Goal: Task Accomplishment & Management: Complete application form

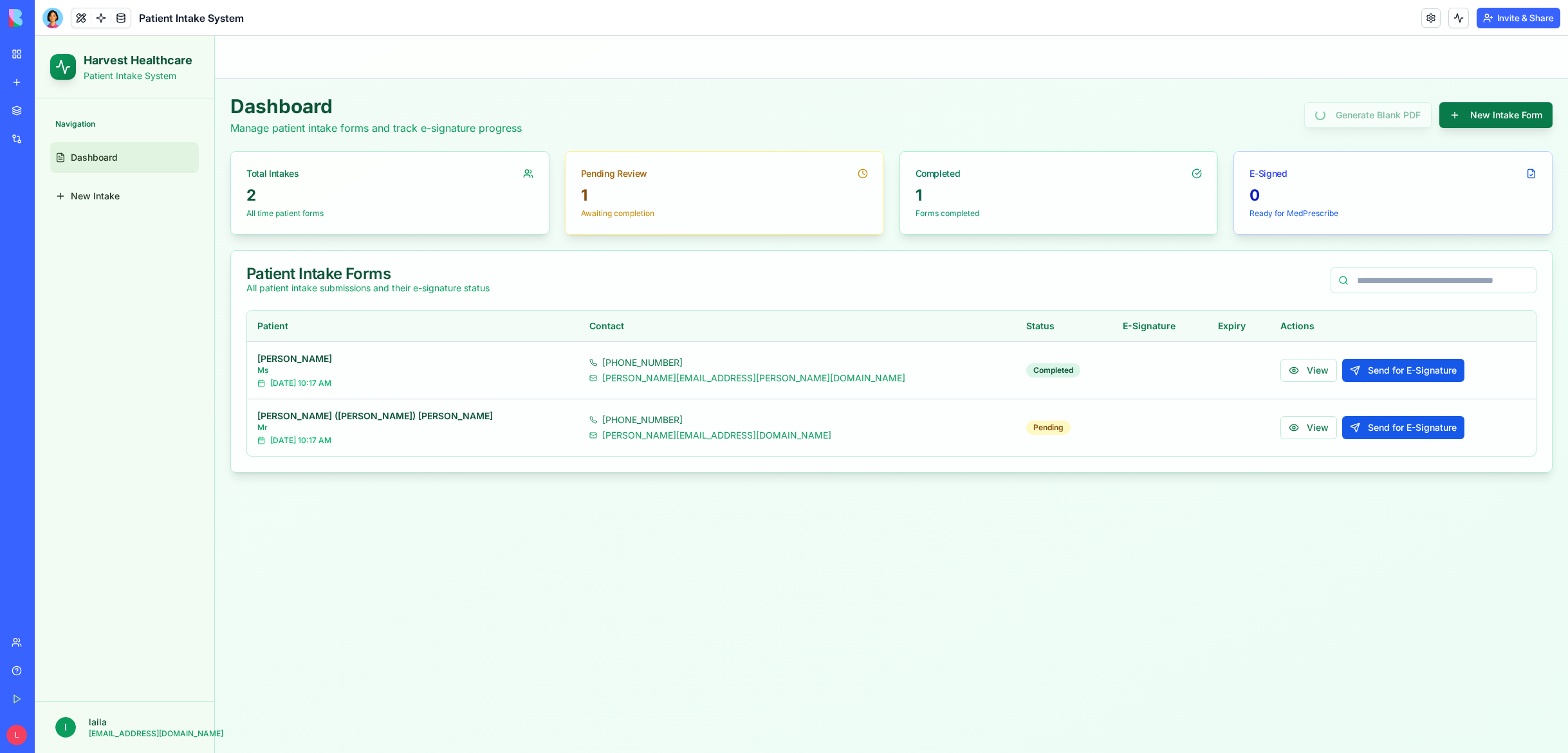
click at [1477, 115] on button "New Intake Form" at bounding box center [1496, 115] width 113 height 26
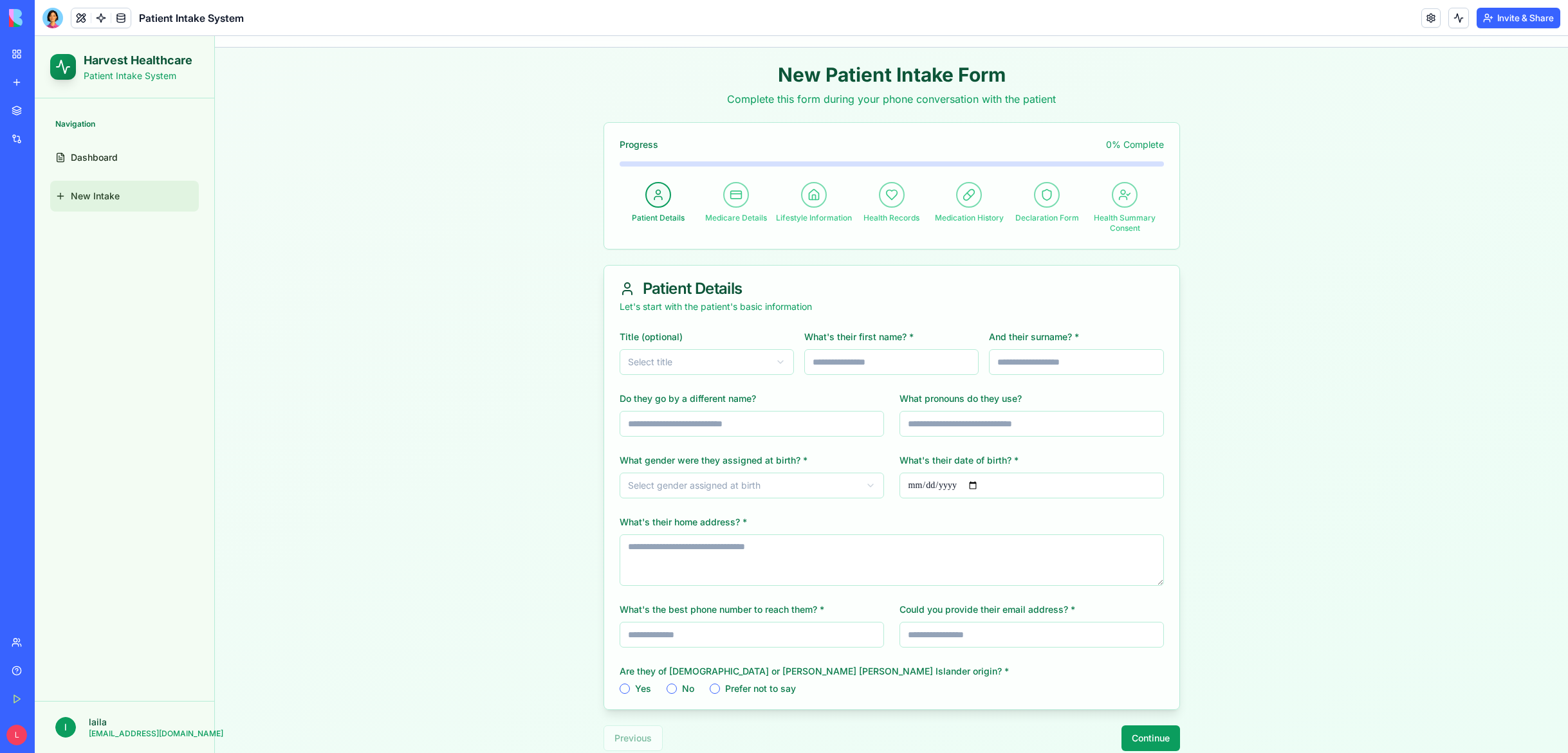
scroll to position [45, 0]
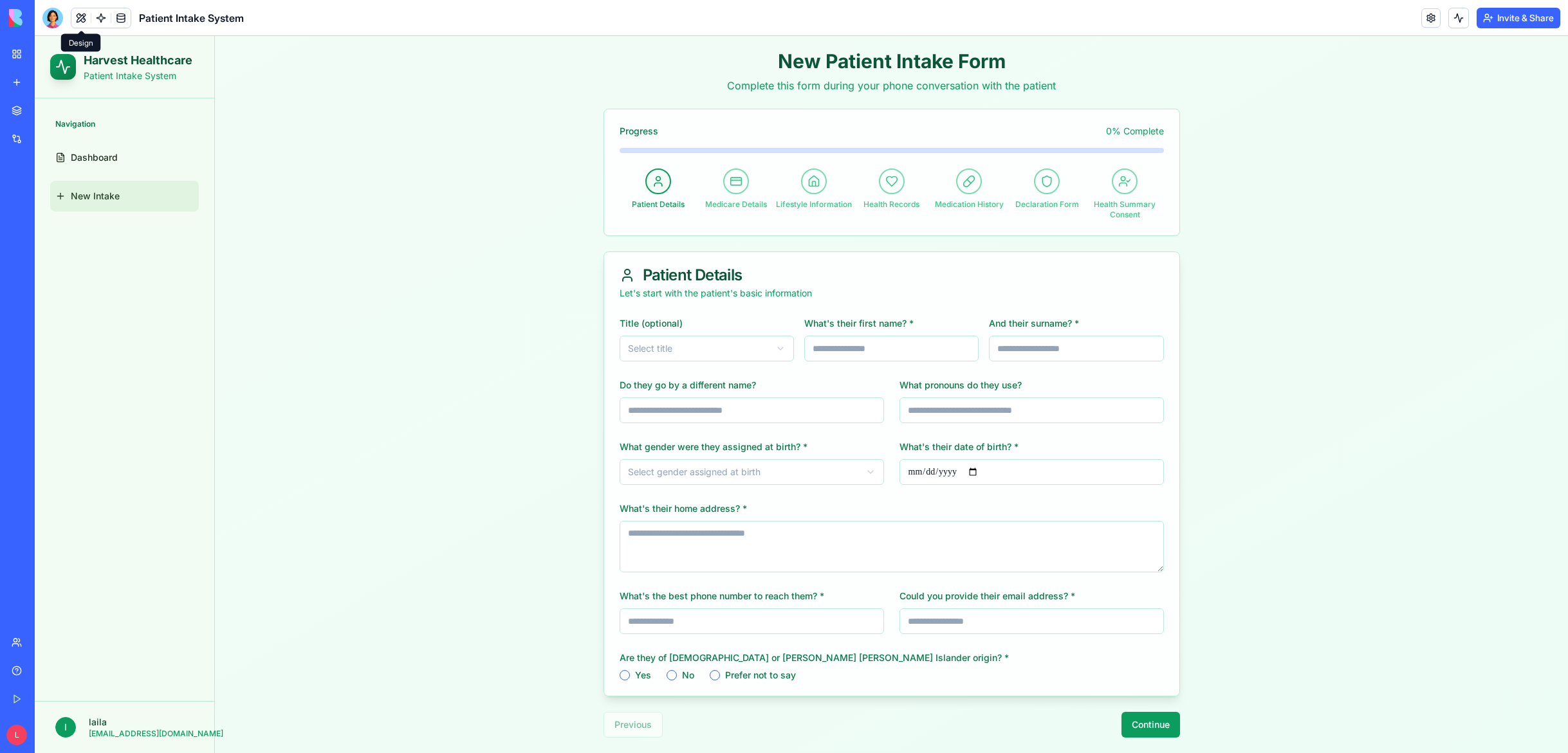
click at [77, 17] on button at bounding box center [81, 18] width 19 height 19
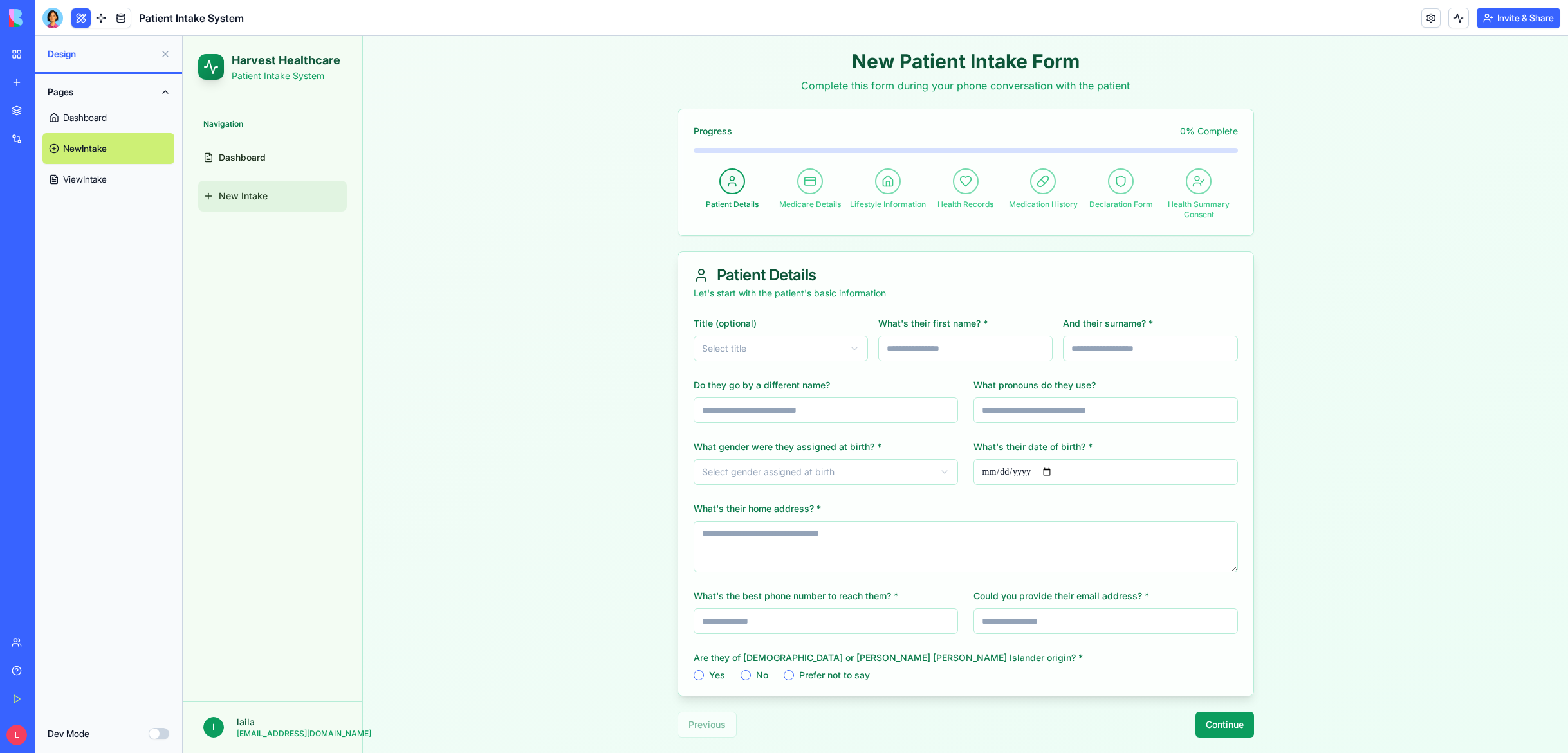
click at [91, 179] on link "ViewIntake" at bounding box center [108, 179] width 132 height 31
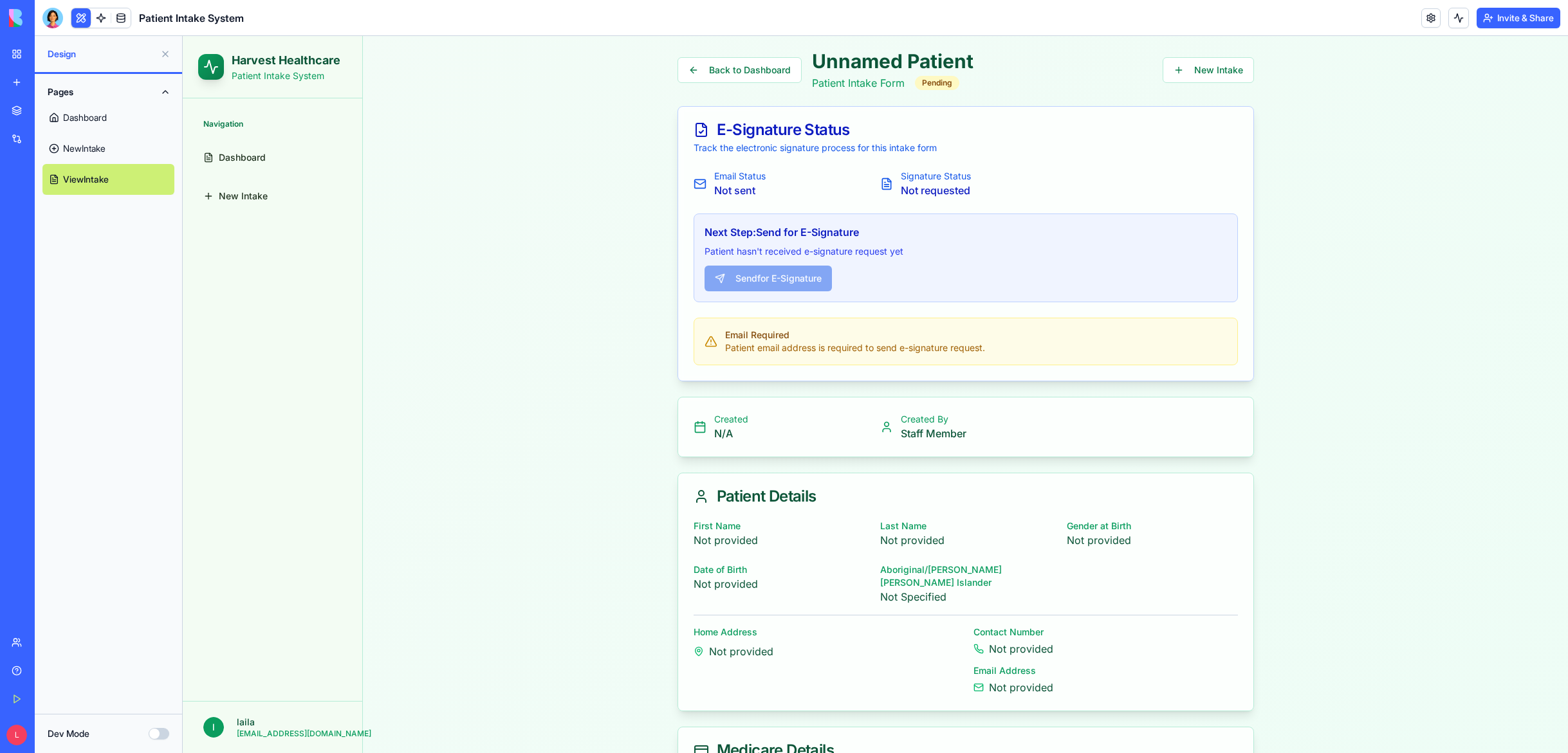
click at [89, 144] on link "NewIntake" at bounding box center [108, 148] width 132 height 31
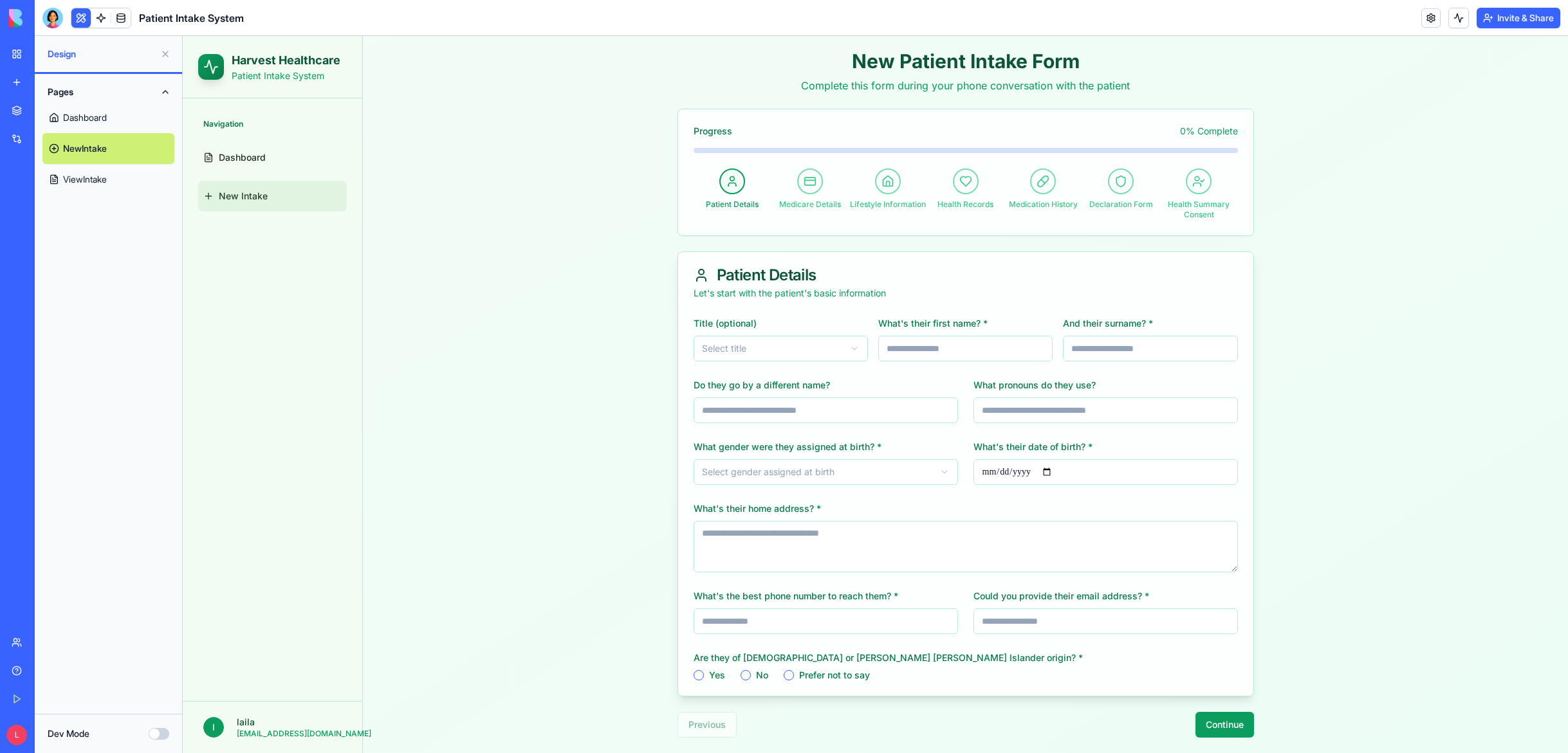
click at [1231, 722] on button "Continue" at bounding box center [1225, 725] width 59 height 26
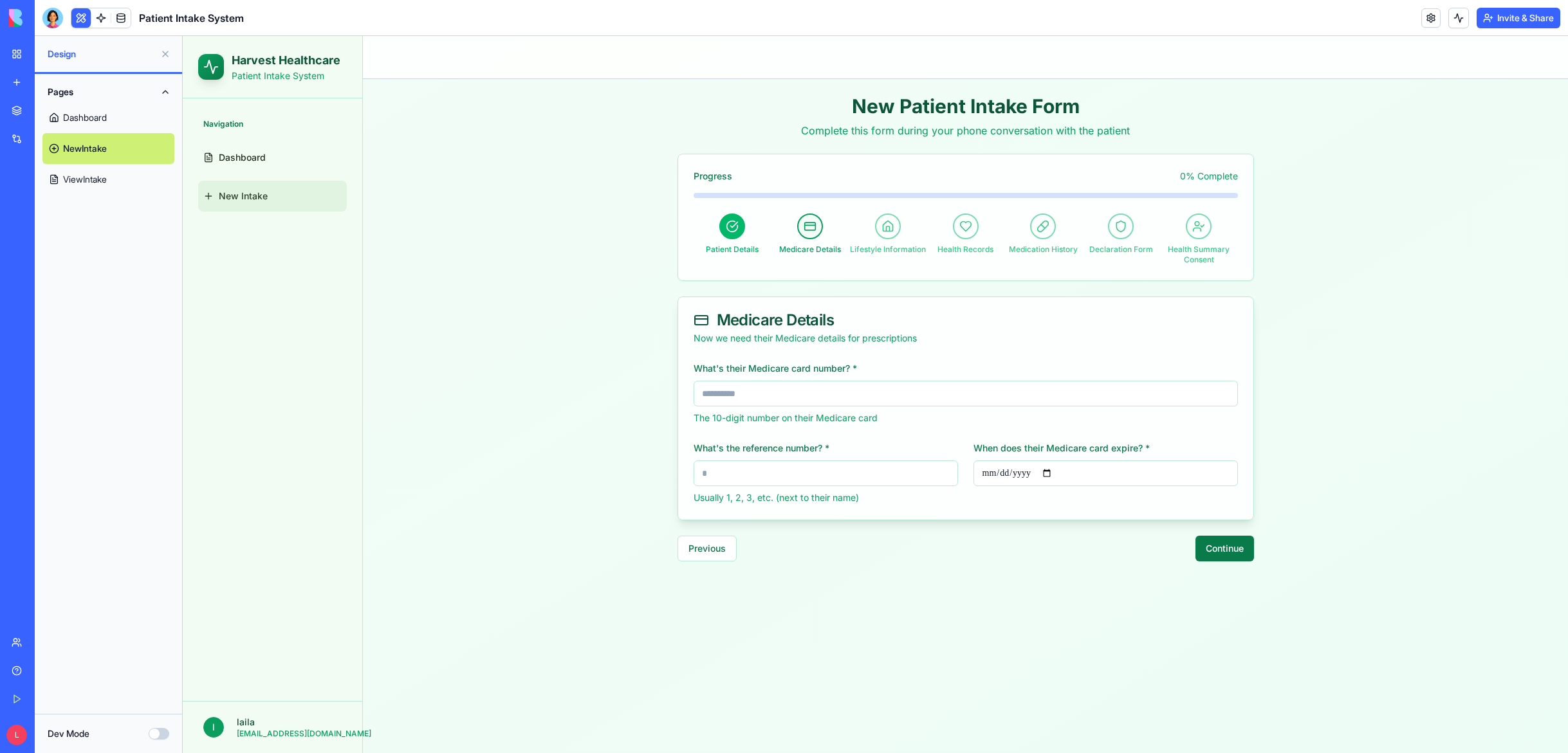
click at [1225, 553] on button "Continue" at bounding box center [1225, 549] width 59 height 26
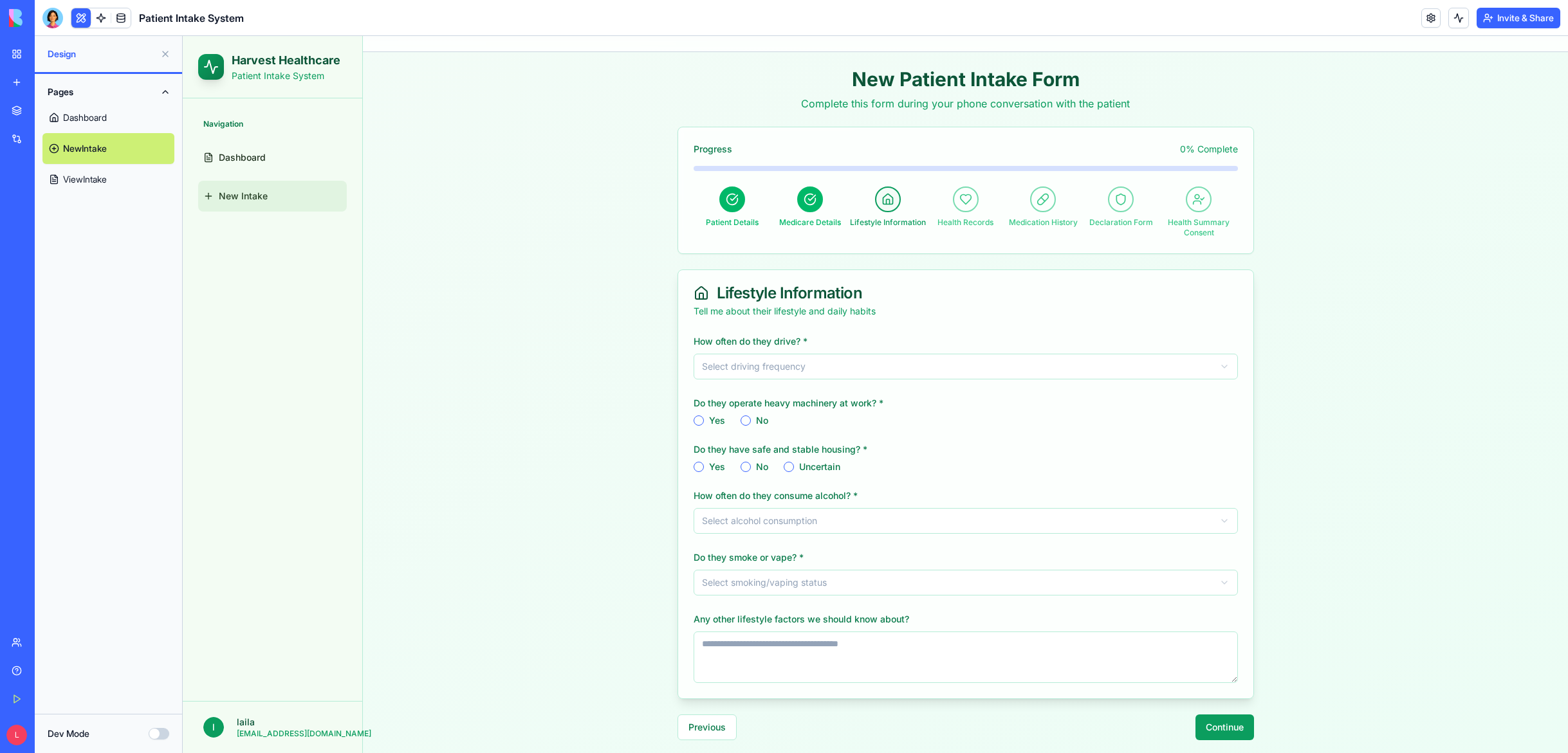
scroll to position [29, 0]
click at [1232, 718] on button "Continue" at bounding box center [1225, 725] width 59 height 26
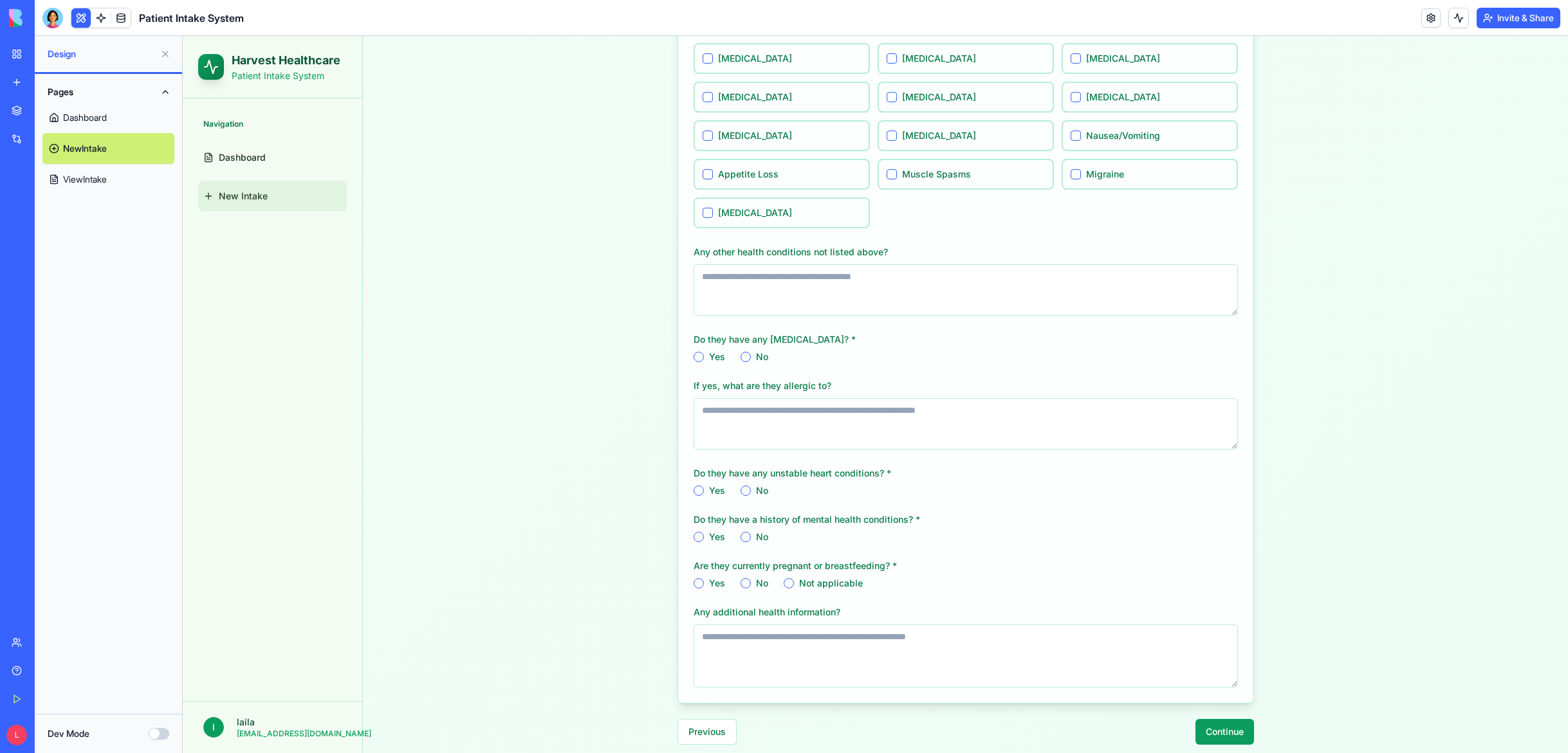
scroll to position [481, 0]
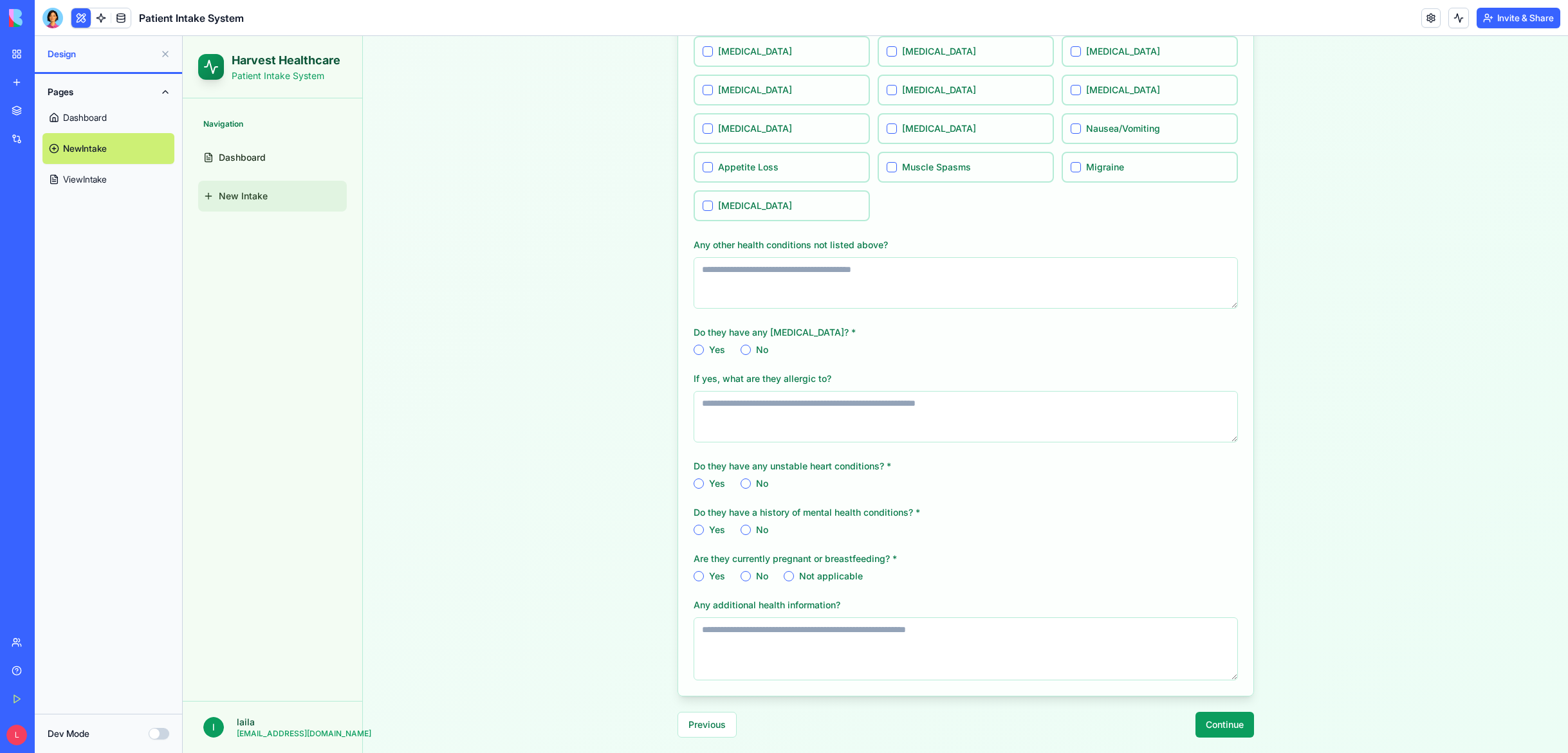
click at [1231, 729] on button "Continue" at bounding box center [1225, 725] width 59 height 26
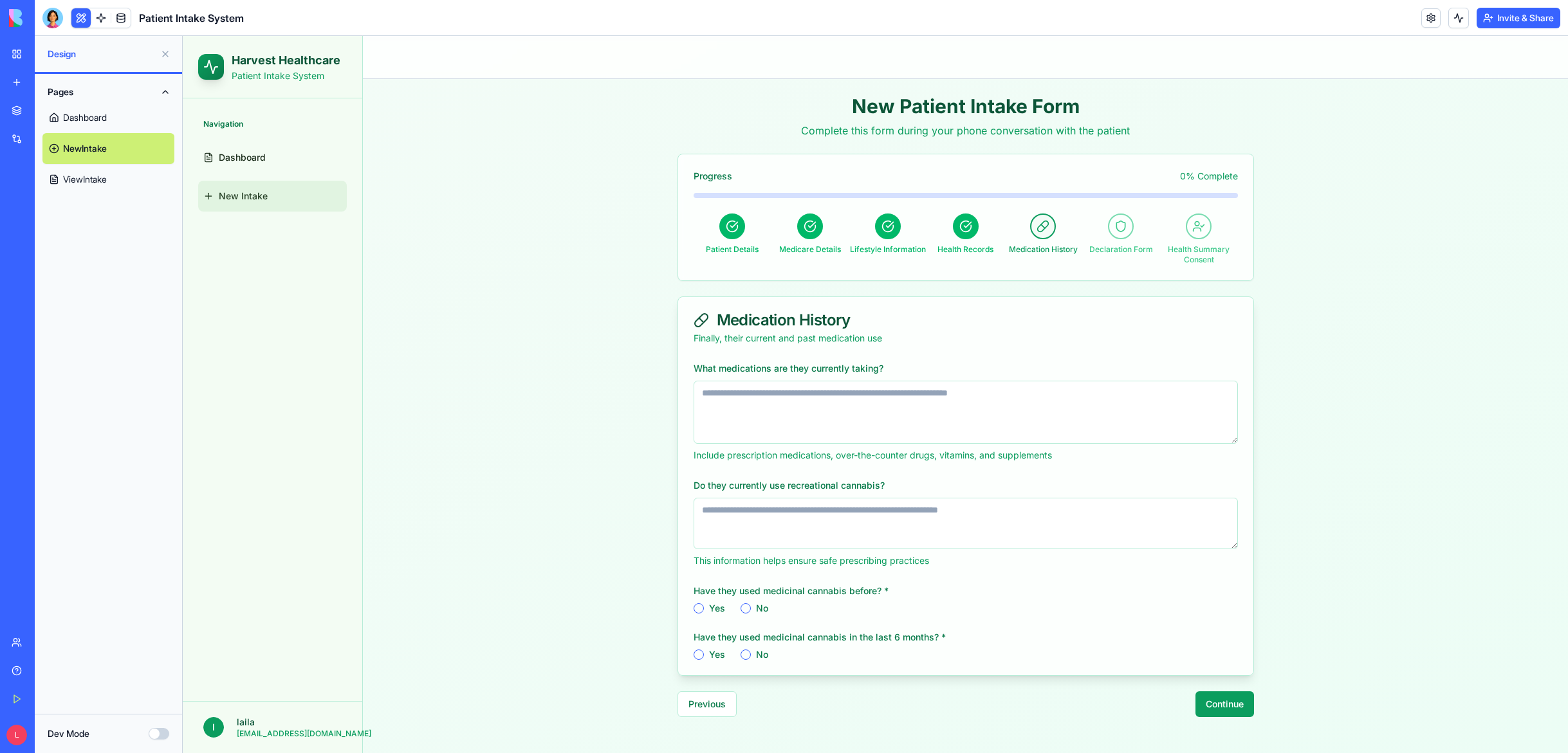
scroll to position [0, 0]
click at [1248, 709] on button "Continue" at bounding box center [1225, 705] width 59 height 26
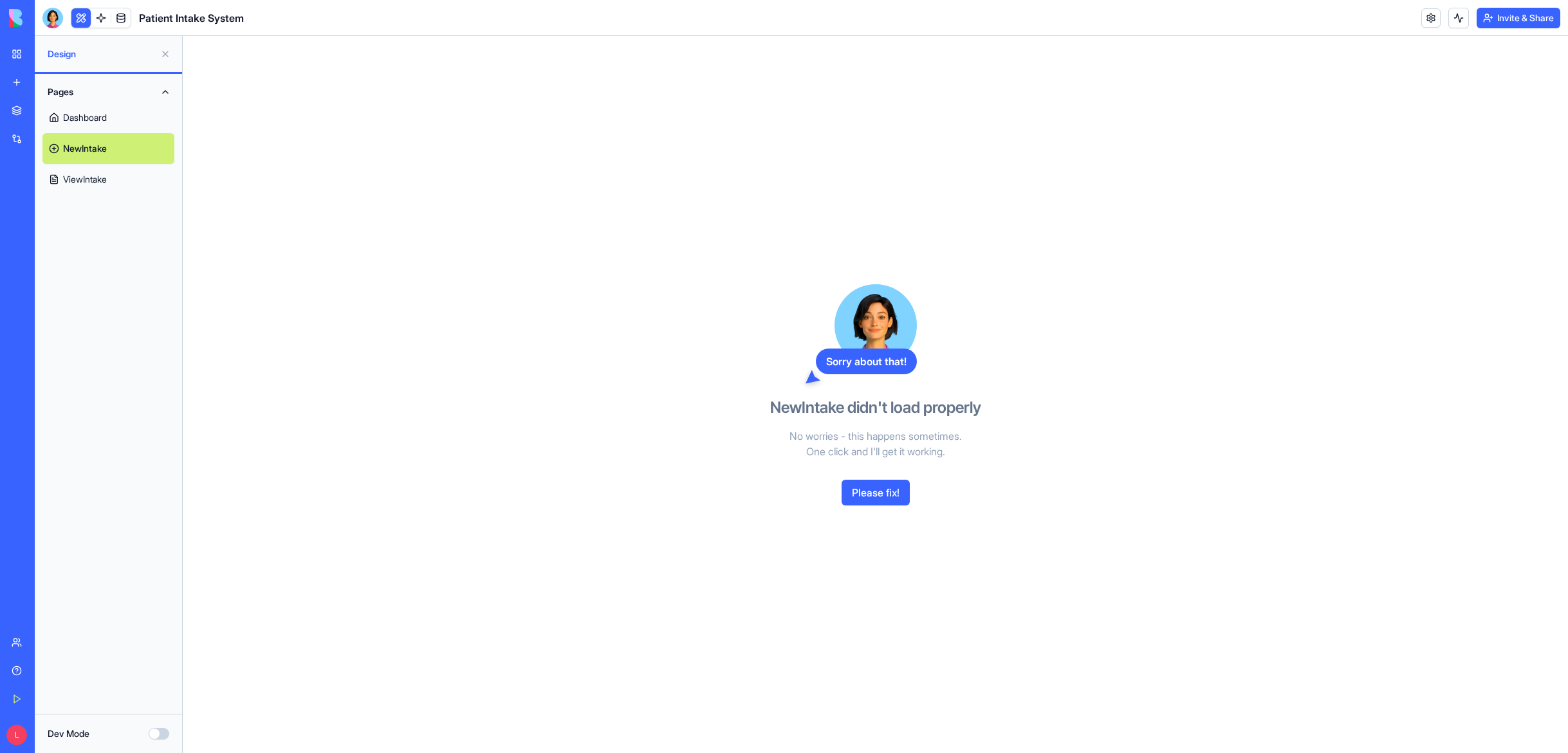
click at [867, 494] on button "Please fix!" at bounding box center [875, 492] width 68 height 26
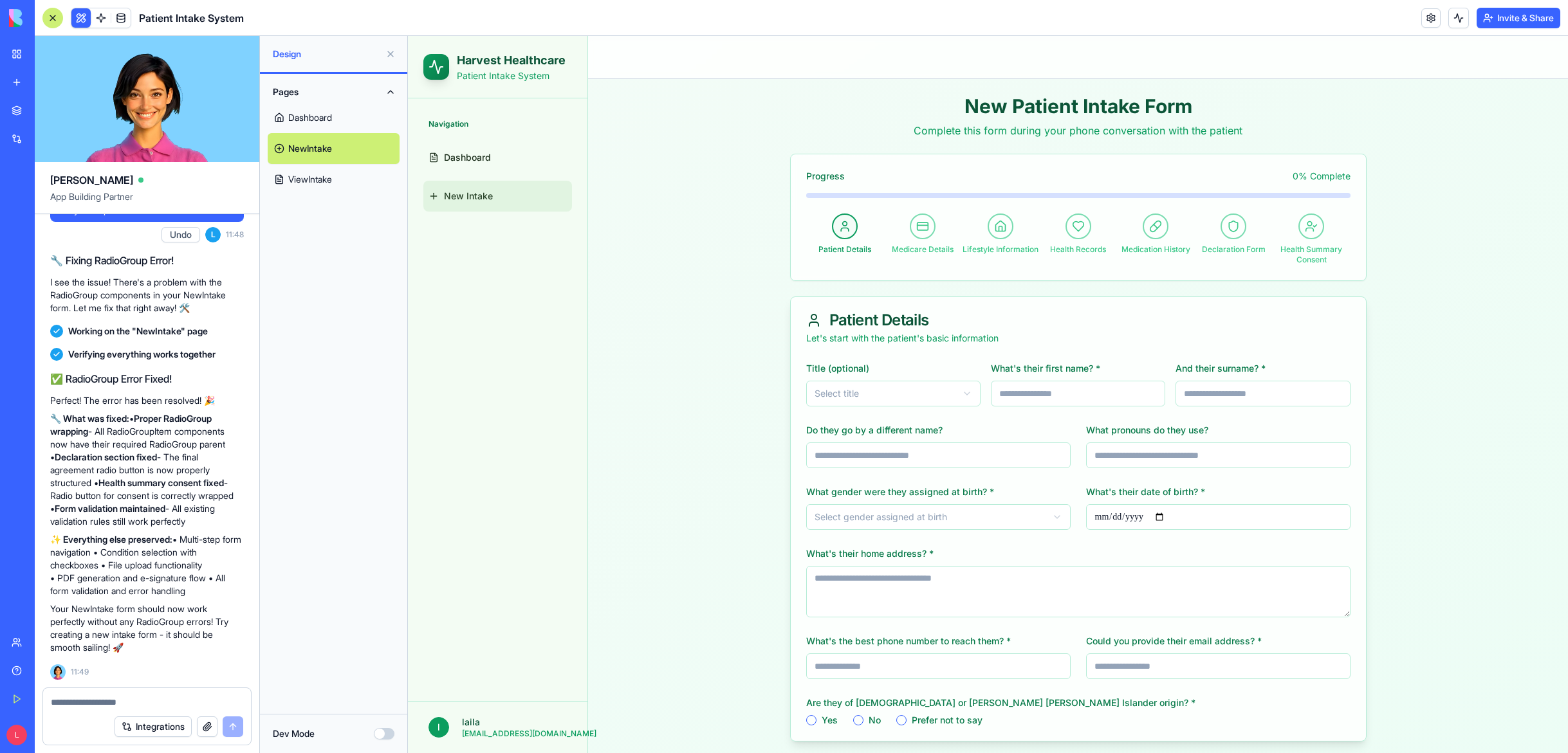
scroll to position [45, 0]
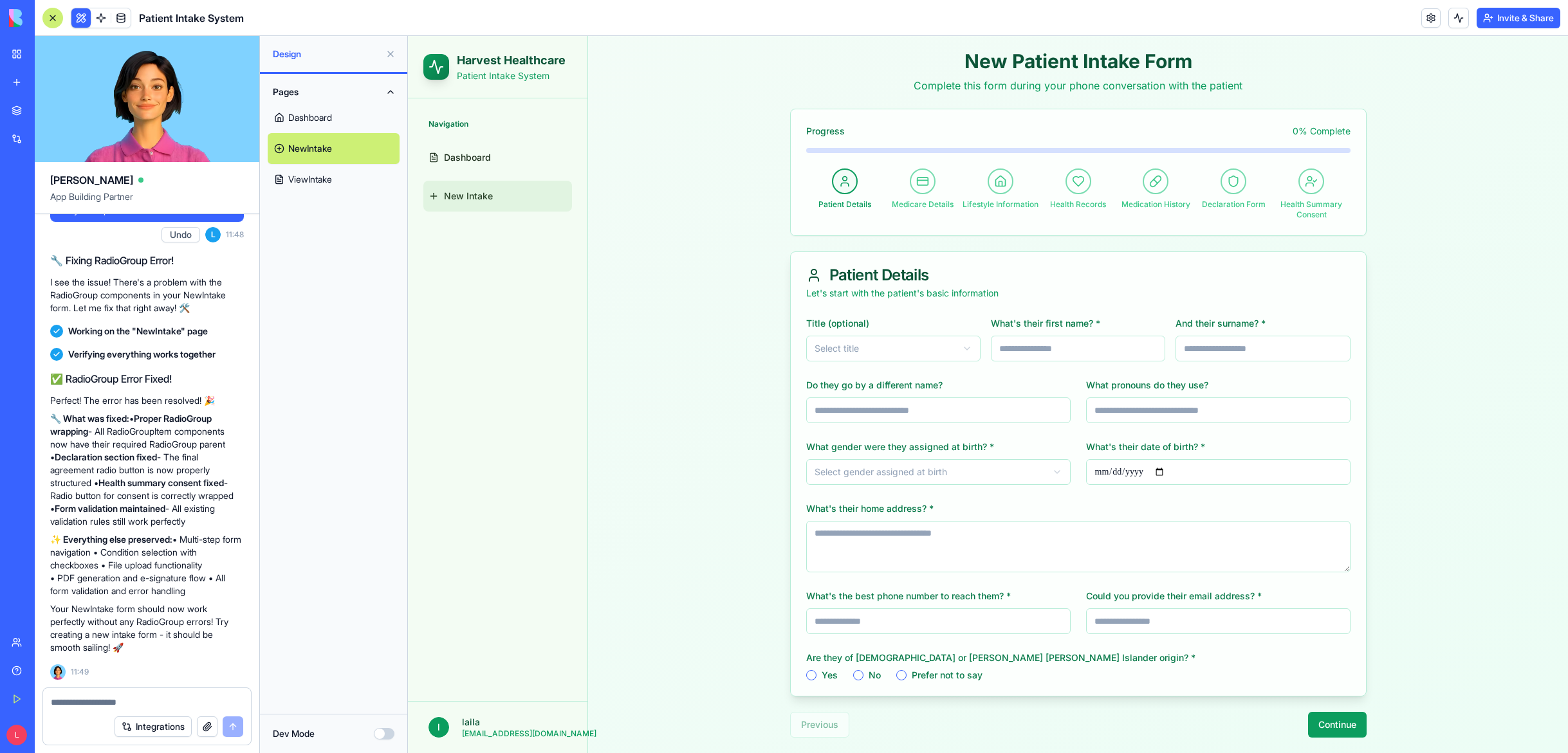
click at [1149, 182] on icon at bounding box center [1155, 181] width 13 height 13
click at [1330, 724] on button "Continue" at bounding box center [1337, 725] width 59 height 26
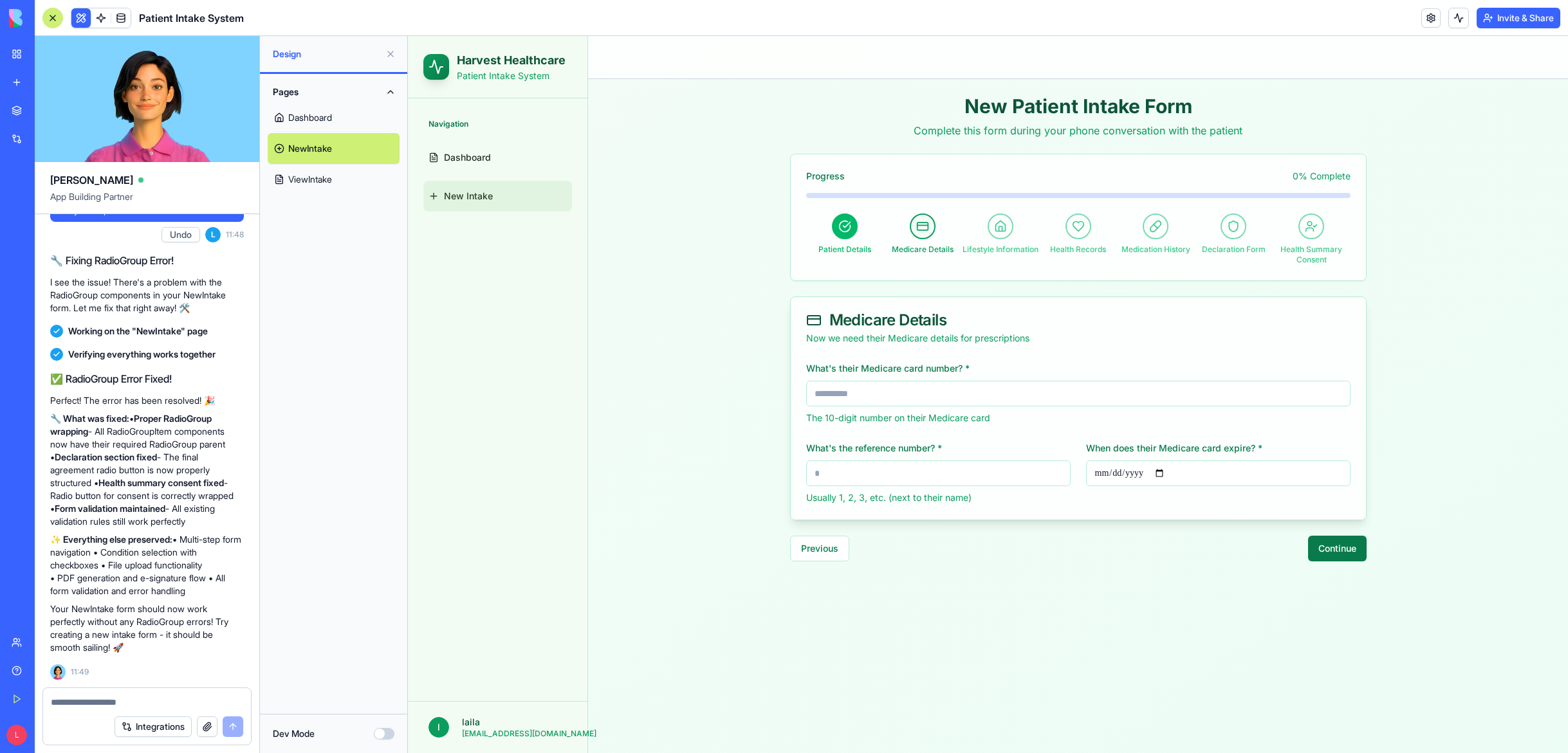
click at [1353, 552] on button "Continue" at bounding box center [1337, 549] width 59 height 26
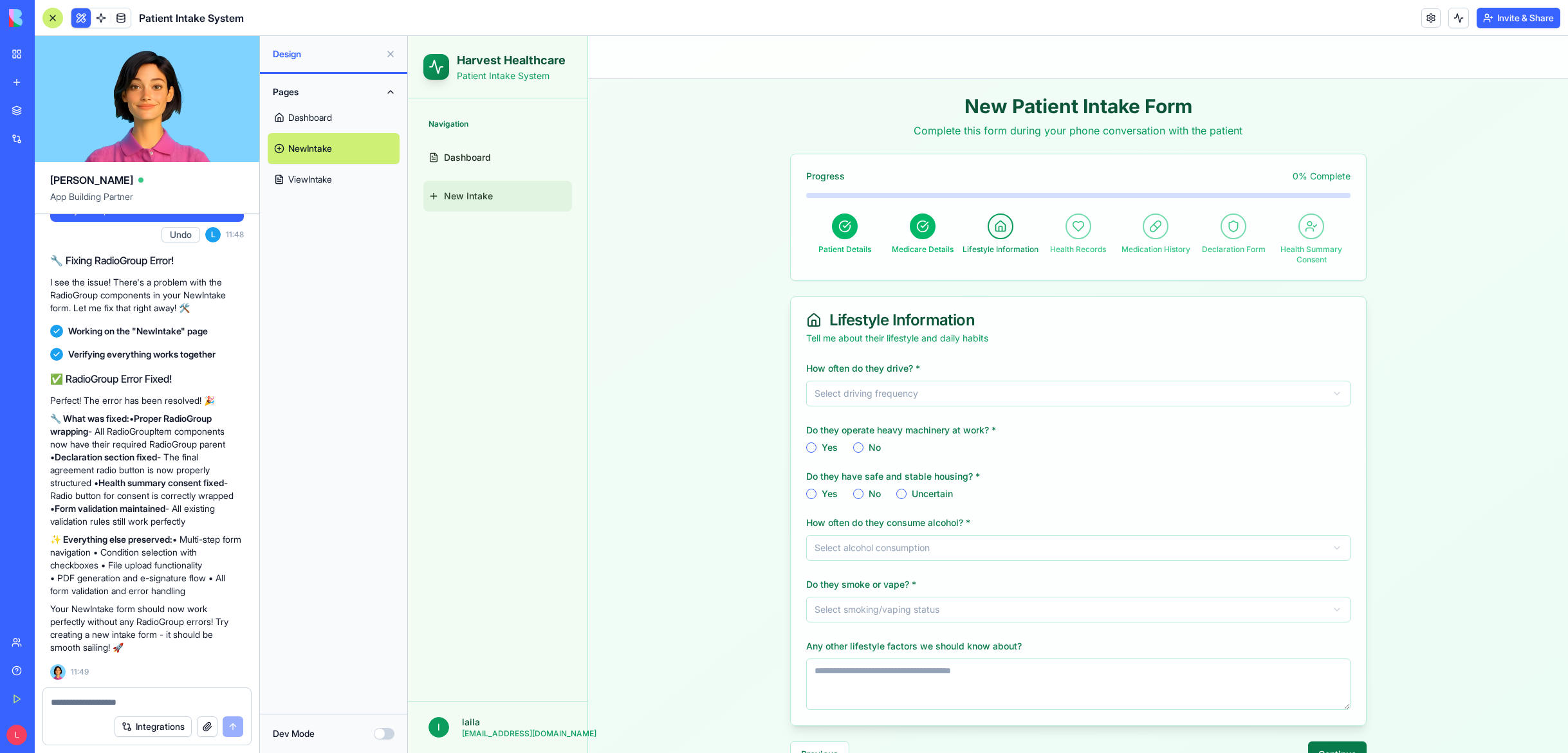
click at [1325, 744] on button "Continue" at bounding box center [1337, 754] width 59 height 26
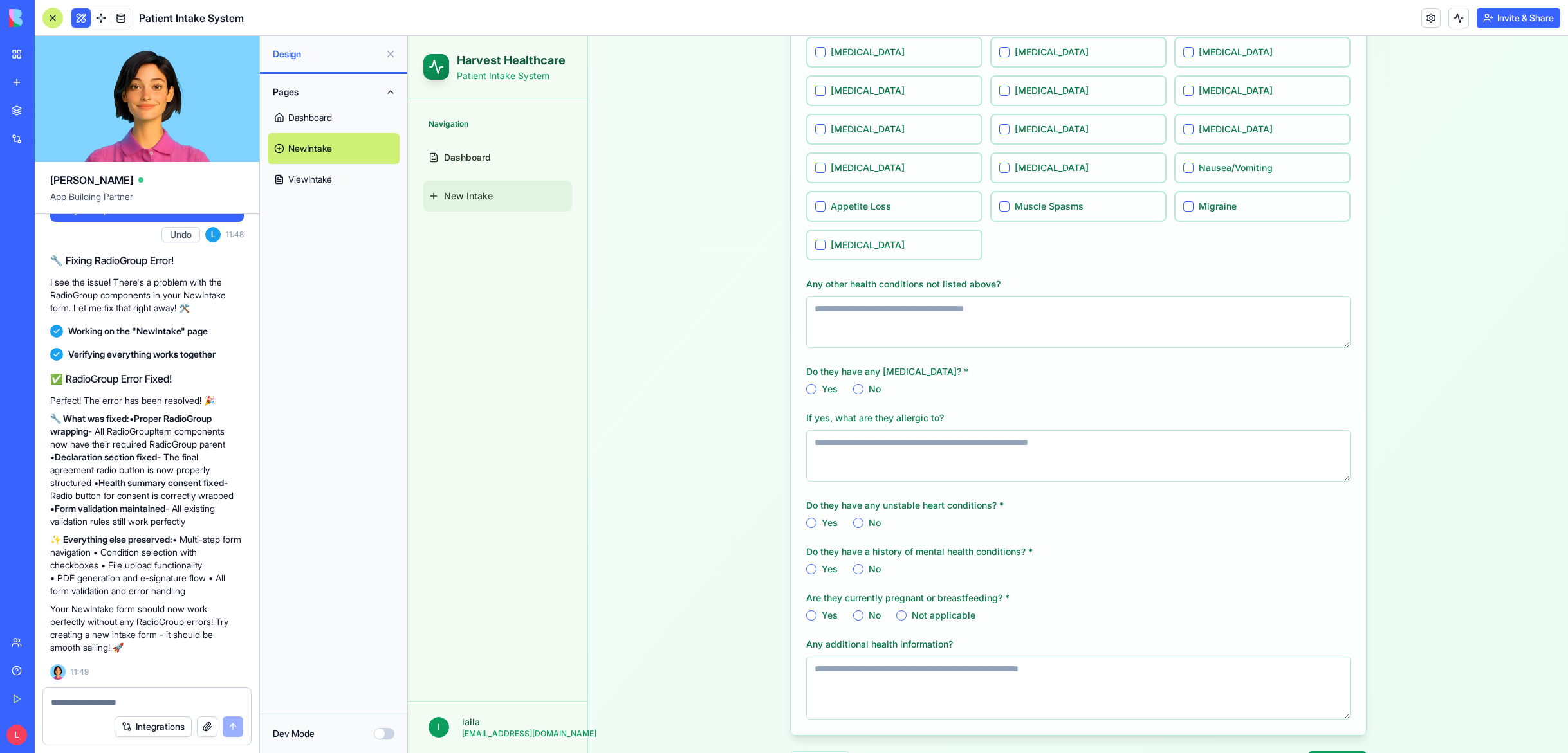
scroll to position [481, 0]
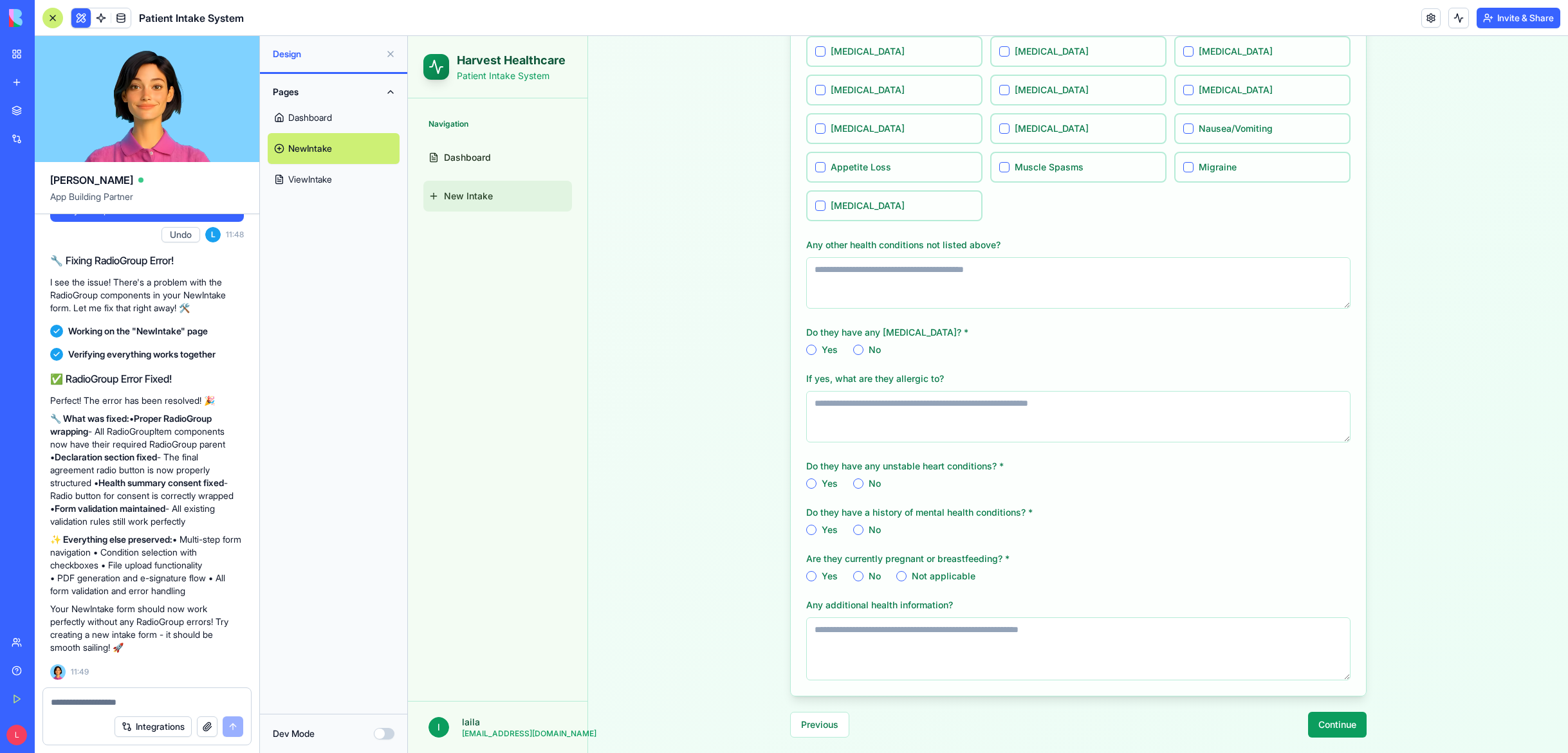
click at [1346, 725] on button "Continue" at bounding box center [1337, 725] width 59 height 26
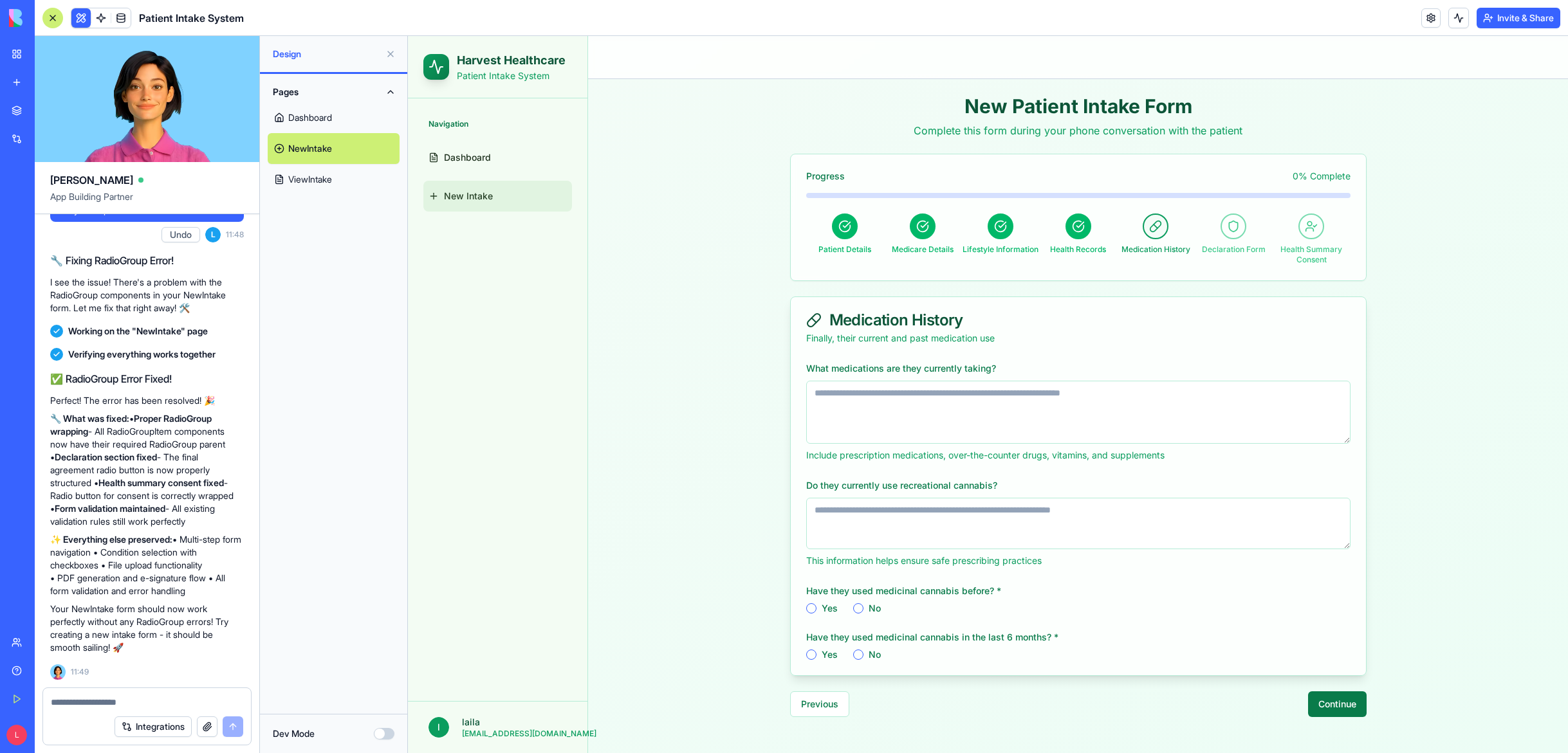
click at [1329, 705] on button "Continue" at bounding box center [1337, 705] width 59 height 26
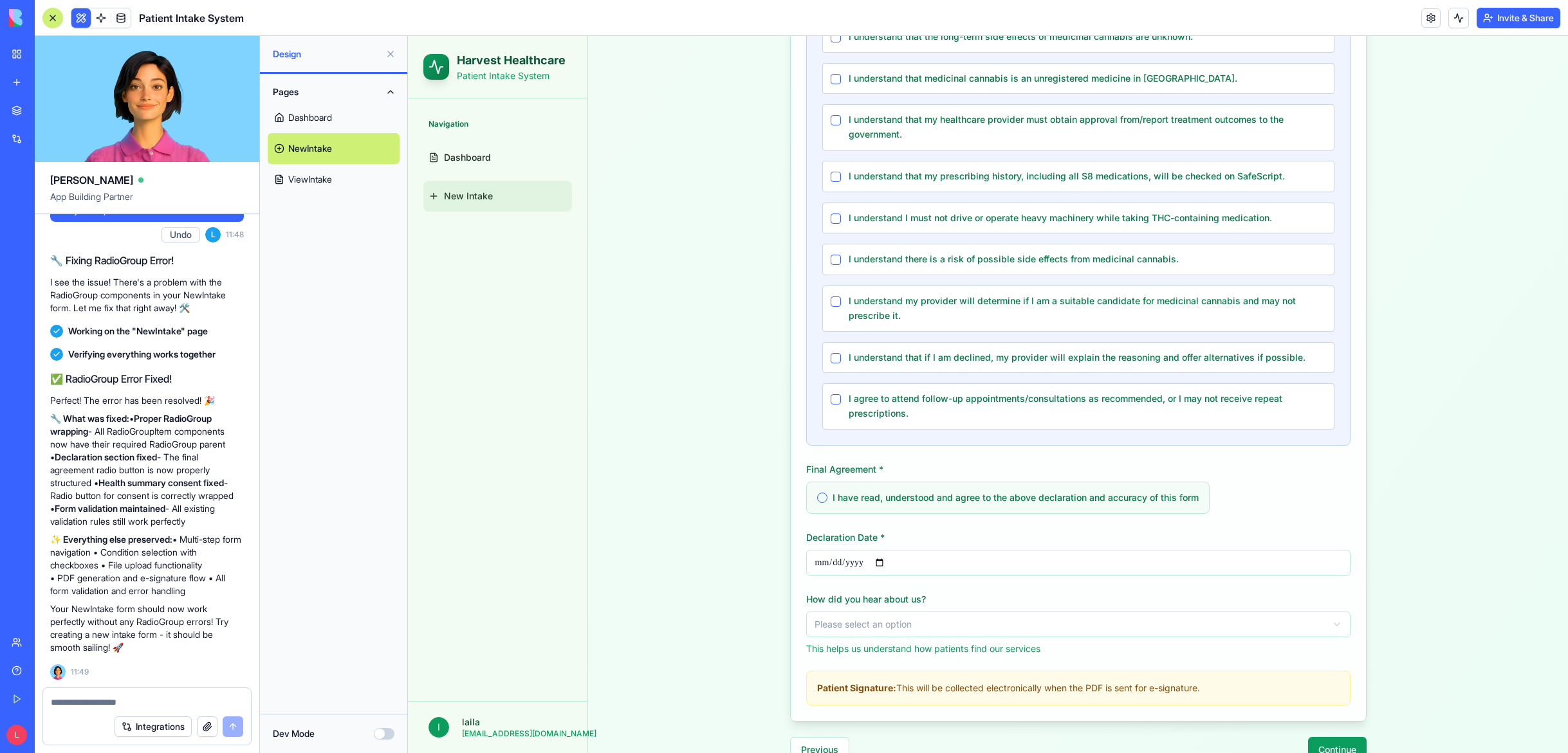
scroll to position [615, 0]
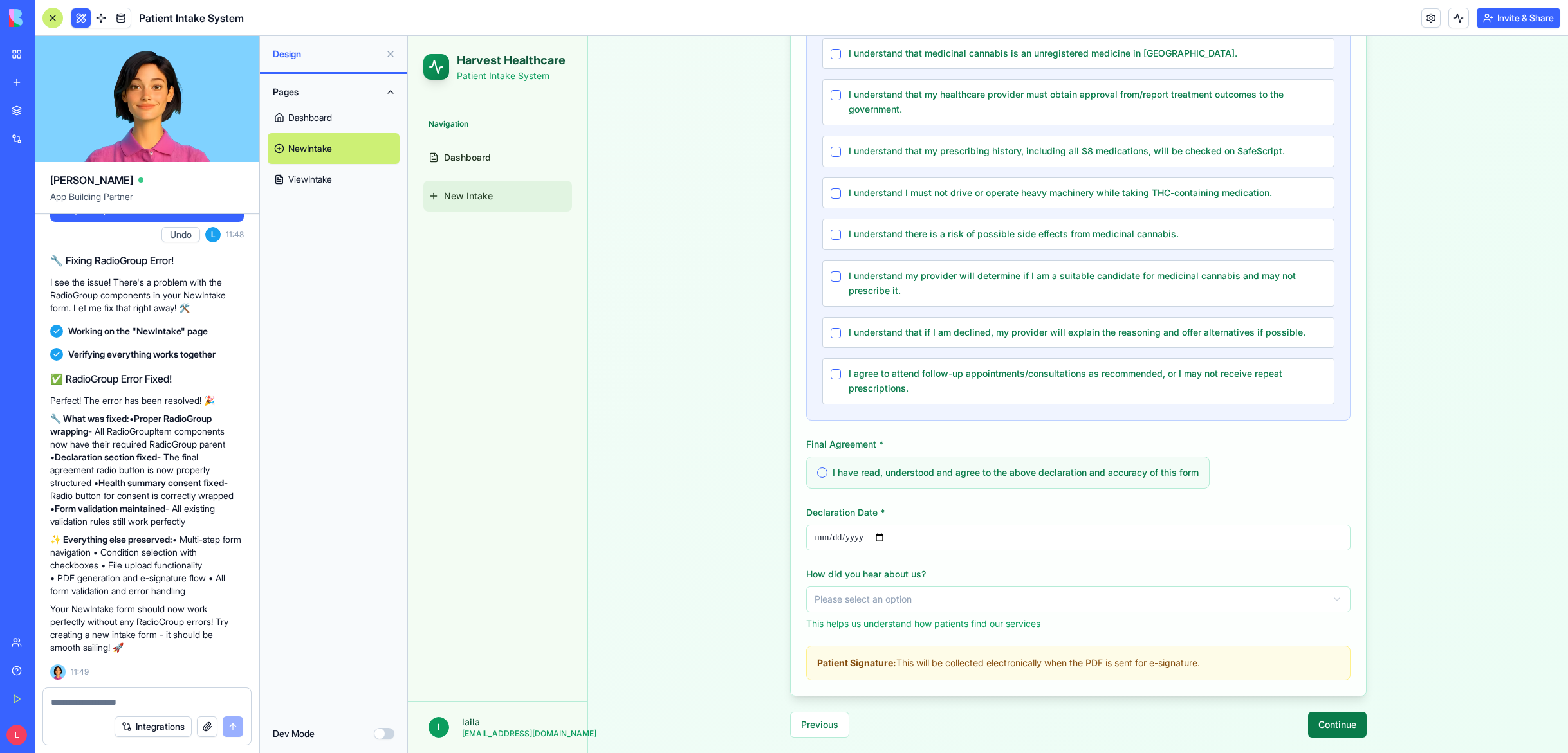
click at [1345, 730] on button "Continue" at bounding box center [1337, 725] width 59 height 26
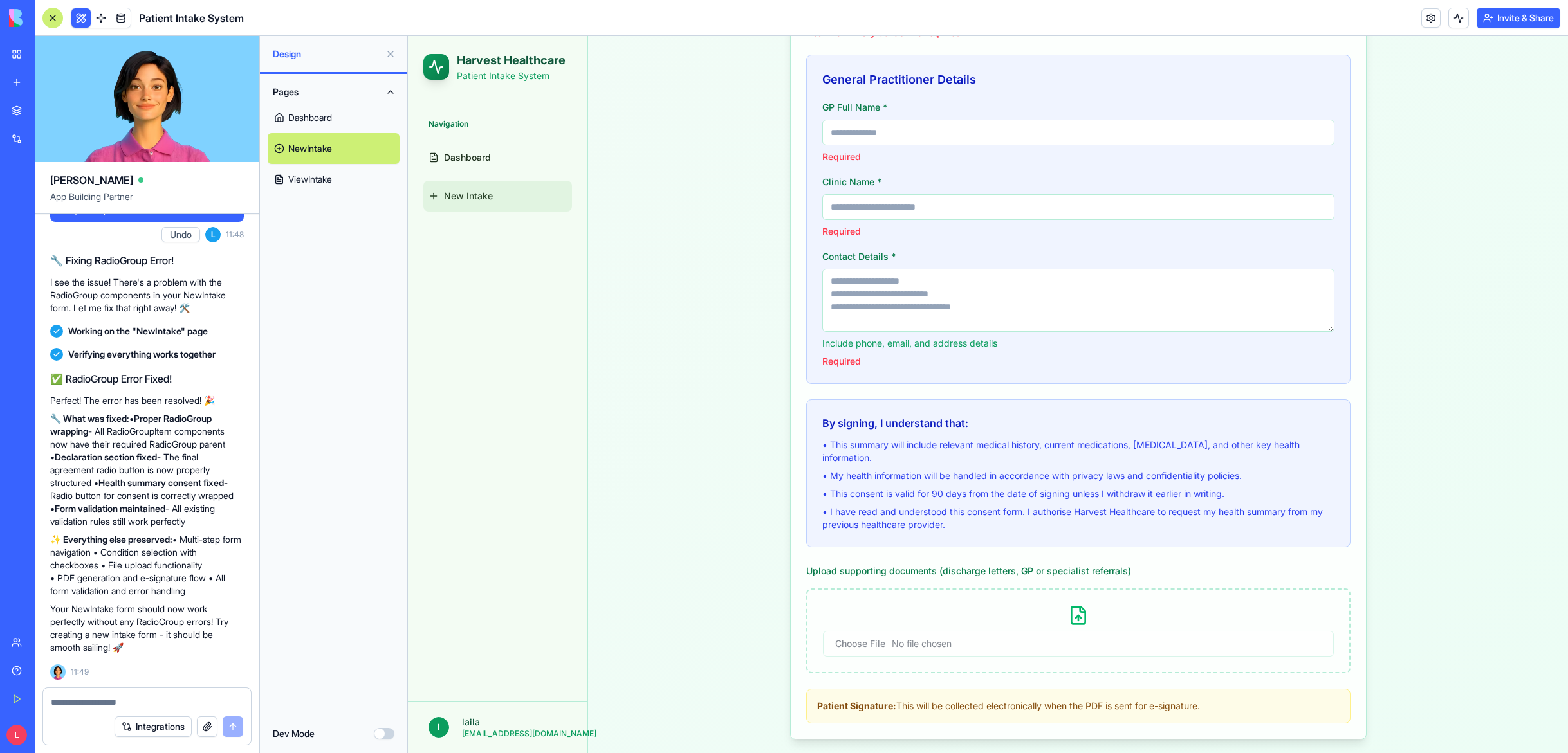
scroll to position [430, 0]
